Goal: Task Accomplishment & Management: Use online tool/utility

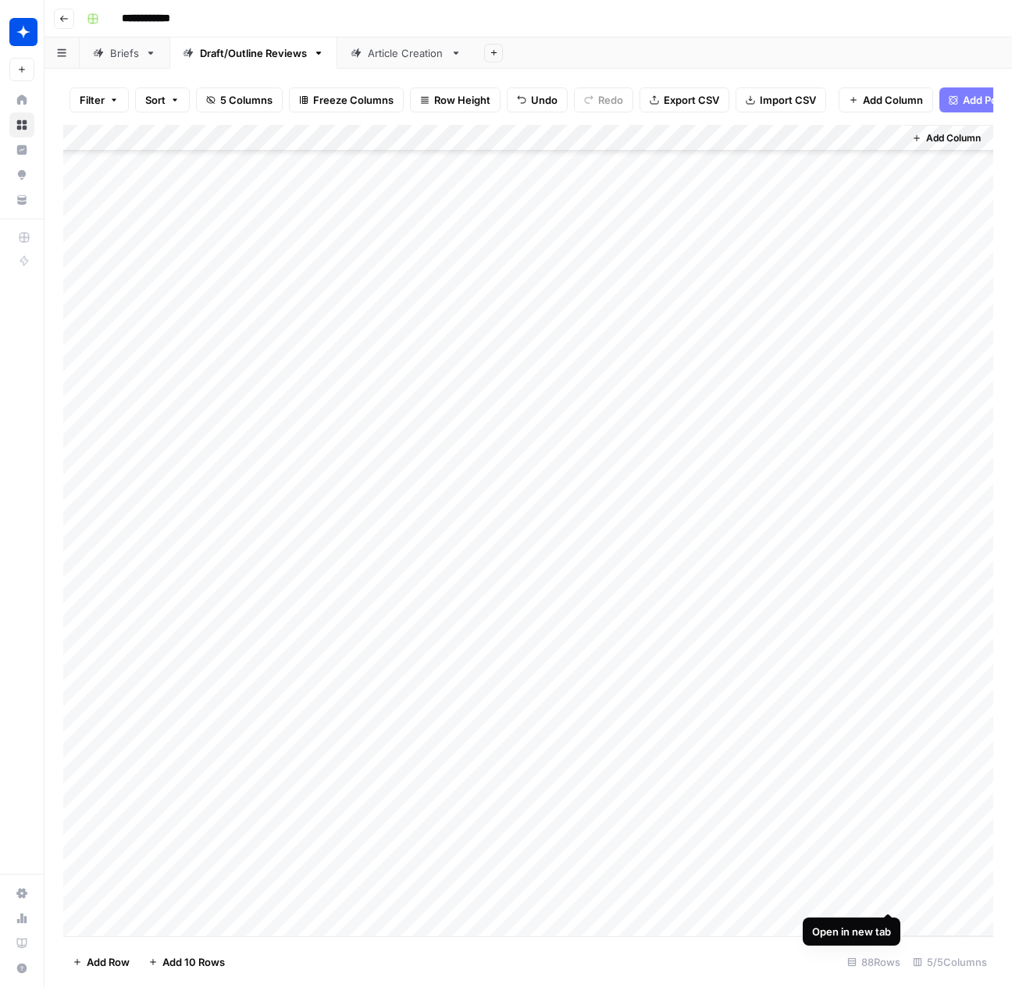
scroll to position [1577, 0]
click at [145, 916] on div "Add Column" at bounding box center [528, 531] width 930 height 812
click at [328, 921] on div "Add Column" at bounding box center [528, 531] width 930 height 812
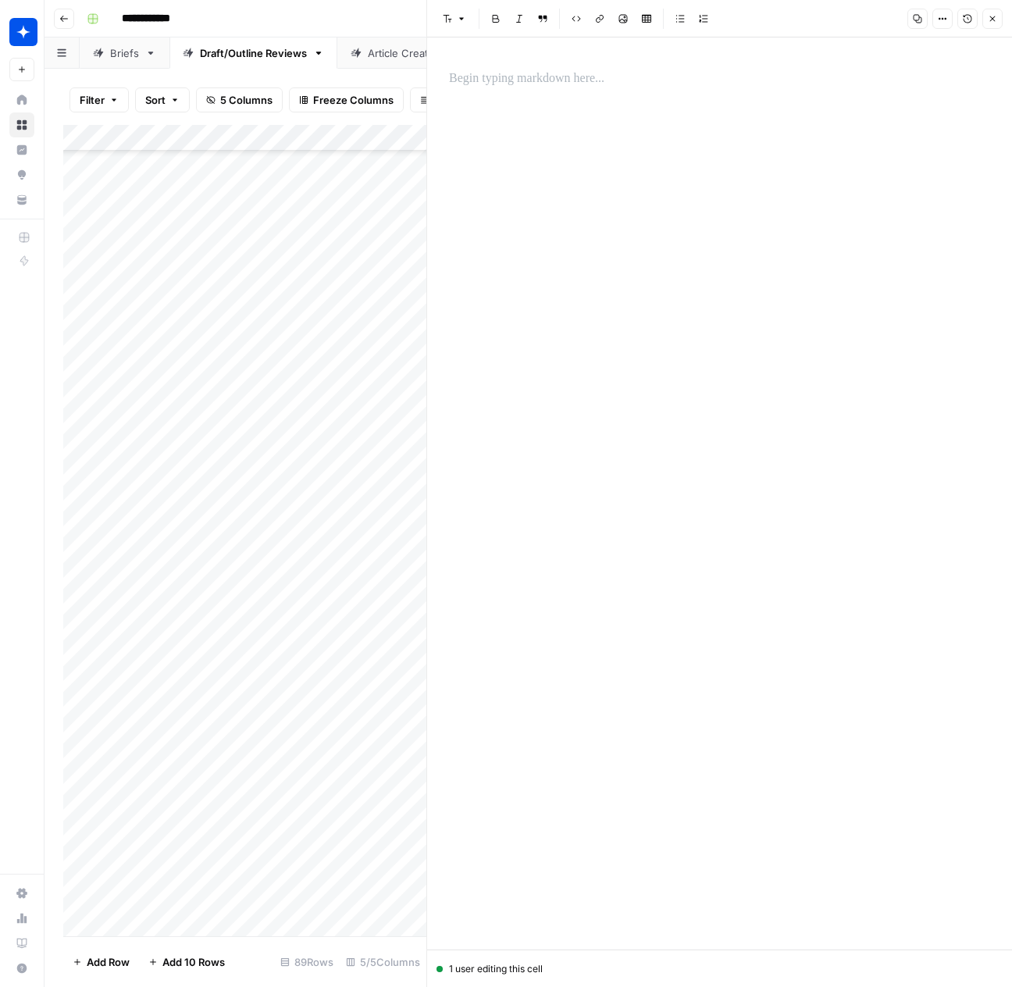
click at [541, 81] on p at bounding box center [719, 79] width 541 height 20
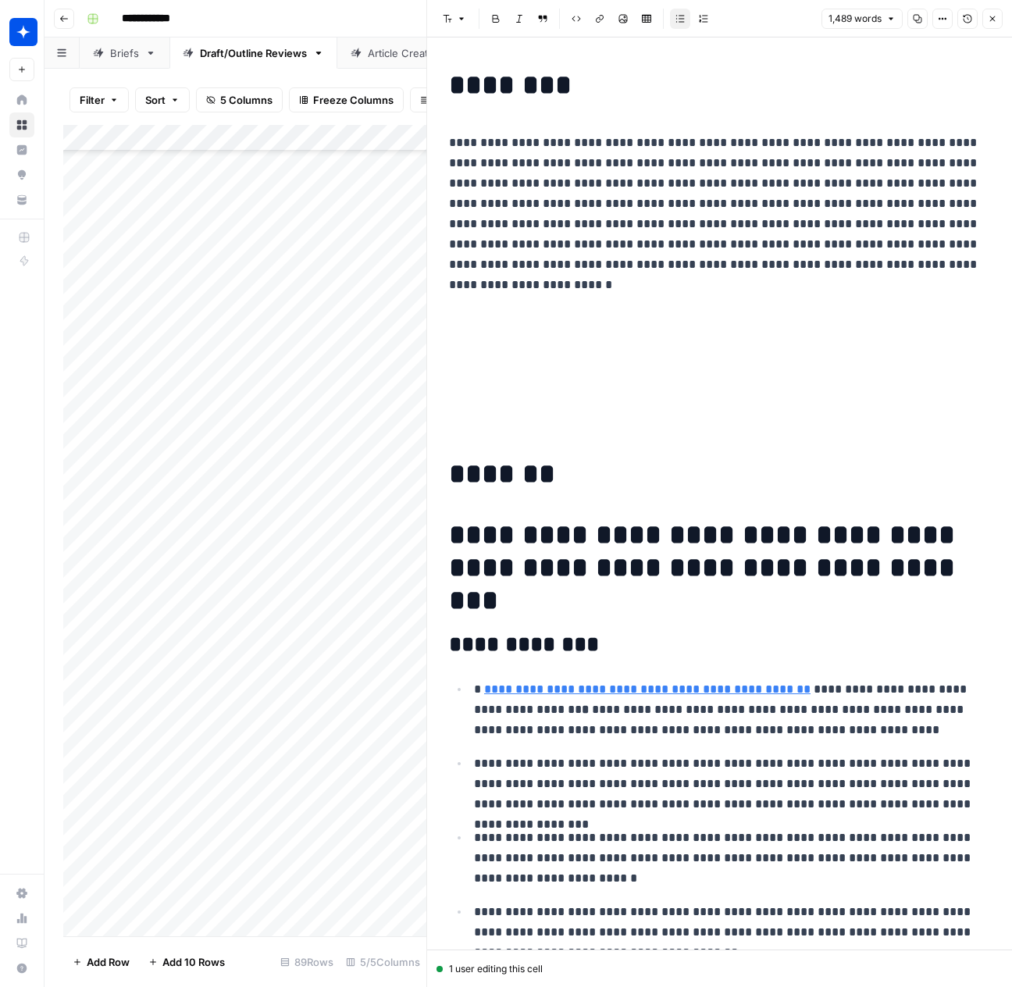
click at [484, 417] on h1 at bounding box center [719, 413] width 541 height 33
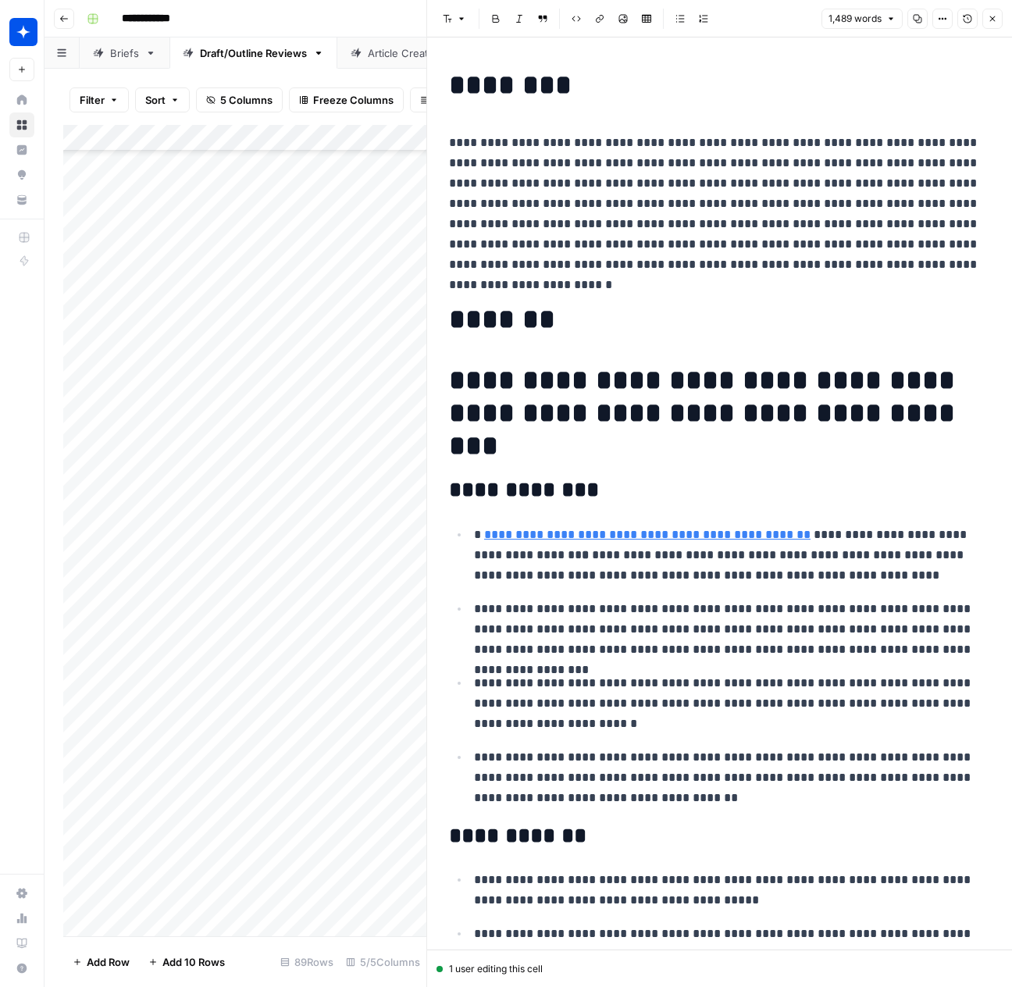
click at [1001, 20] on button "Close" at bounding box center [993, 19] width 20 height 20
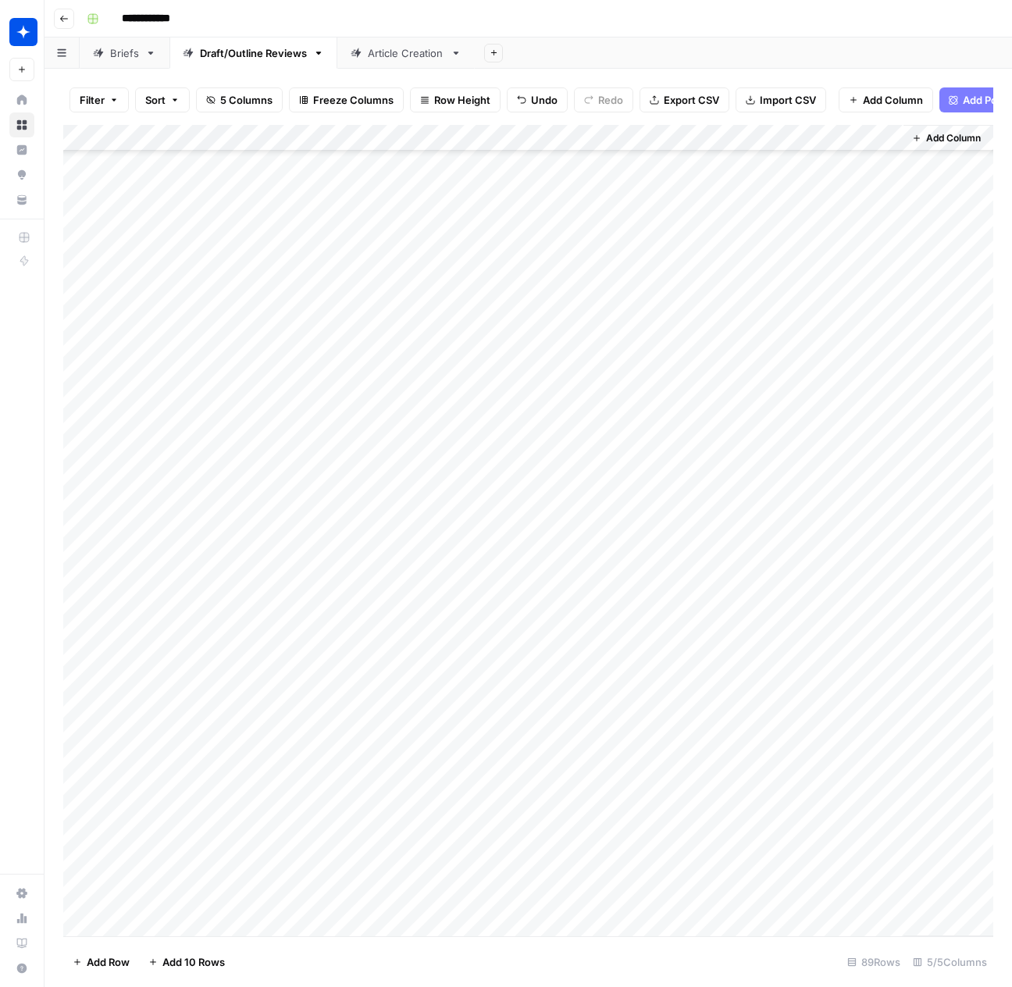
click at [391, 927] on div "Add Column" at bounding box center [528, 531] width 930 height 812
click at [389, 923] on div "Add Column" at bounding box center [528, 531] width 930 height 812
click at [391, 958] on button "Outline" at bounding box center [388, 951] width 47 height 19
click at [555, 921] on div "Add Column" at bounding box center [528, 531] width 930 height 812
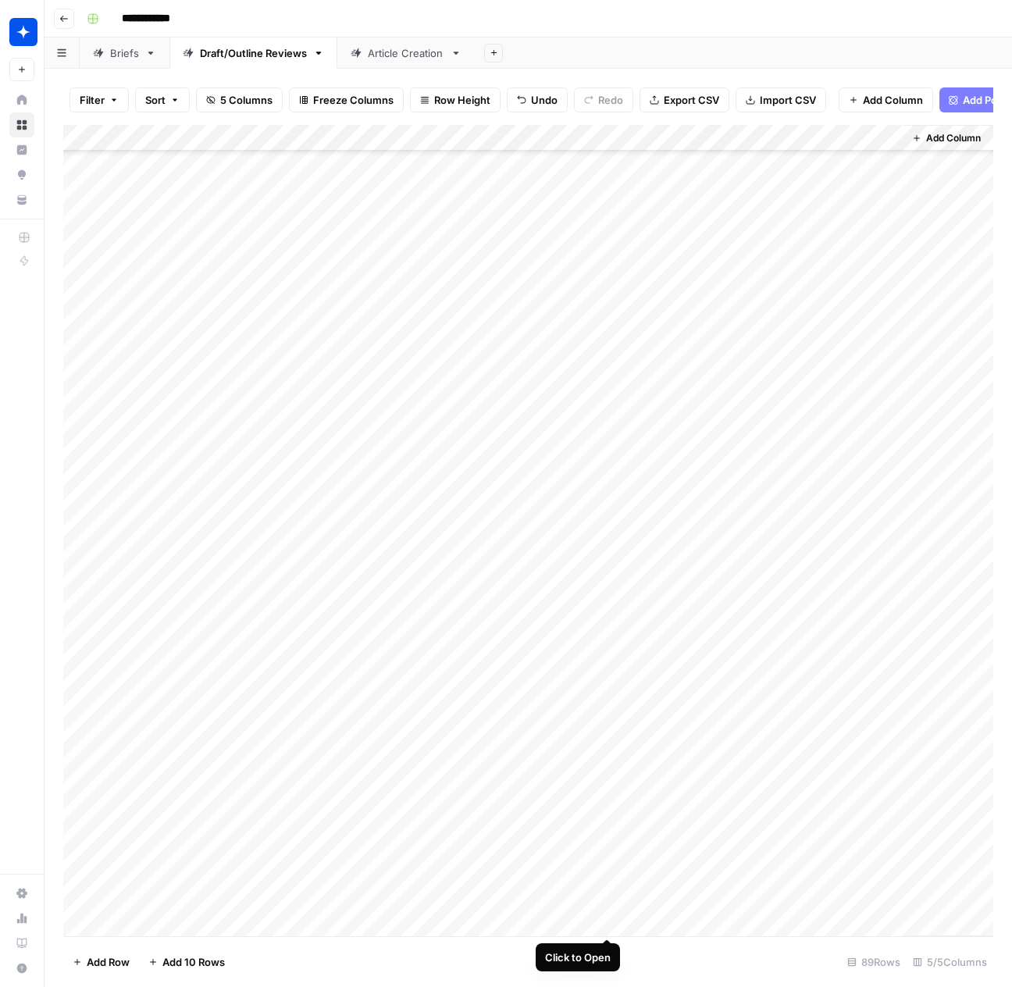
click at [612, 926] on div "Add Column" at bounding box center [528, 531] width 930 height 812
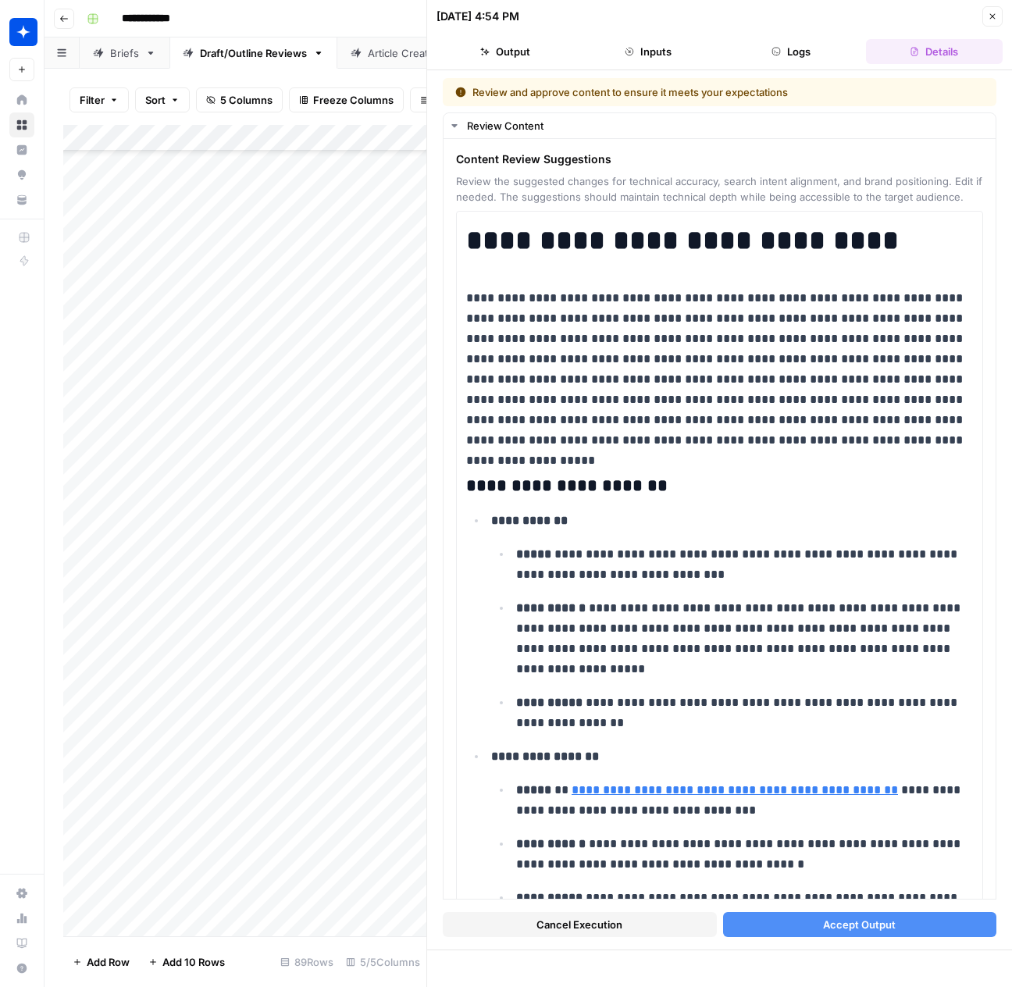
click at [820, 926] on button "Accept Output" at bounding box center [860, 924] width 274 height 25
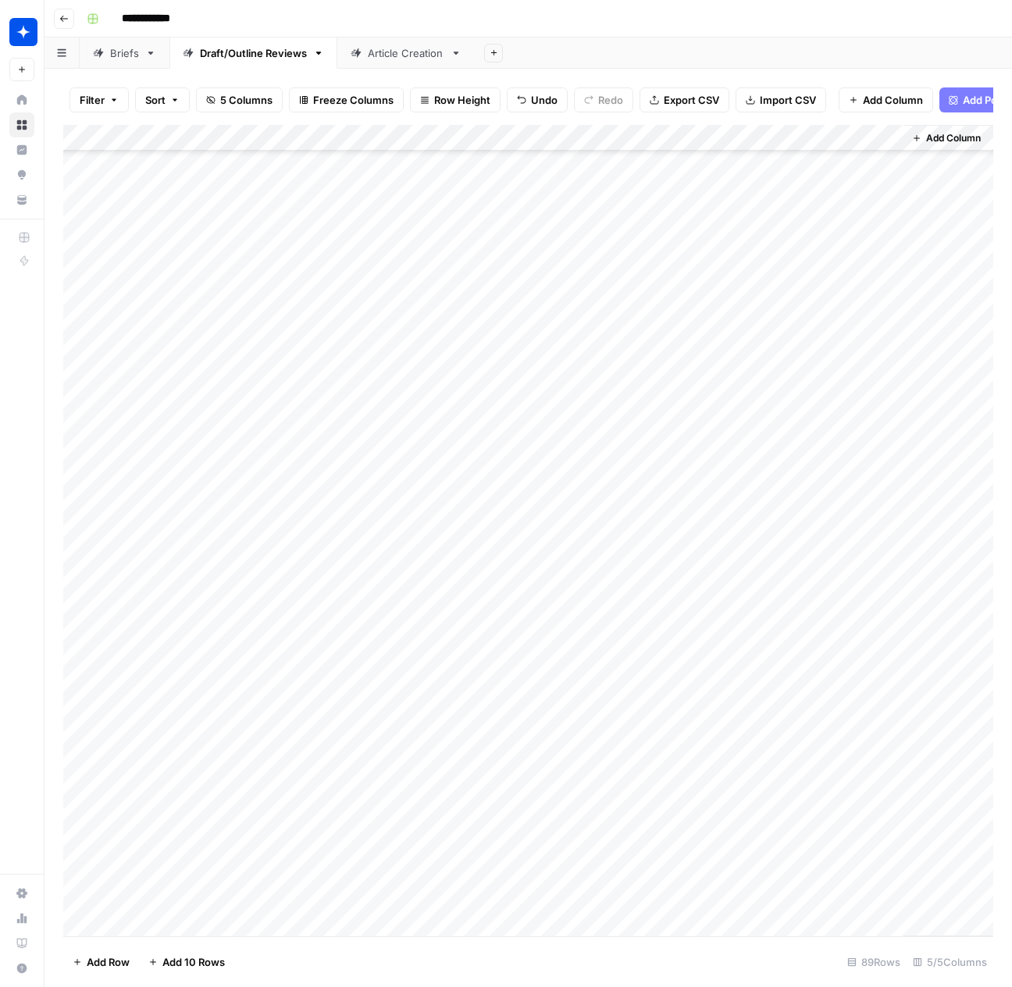
scroll to position [1604, 0]
click at [887, 894] on div "Add Column" at bounding box center [528, 531] width 930 height 812
